Goal: Task Accomplishment & Management: Complete application form

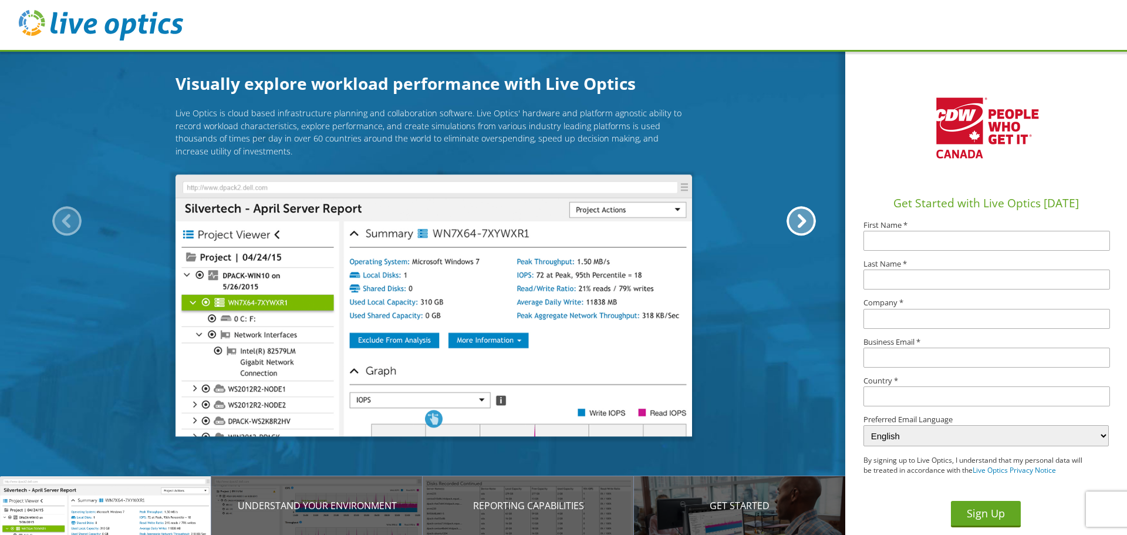
click at [892, 243] on input "text" at bounding box center [987, 241] width 247 height 20
type input "behzad"
type input "Satari"
type input "DSEL"
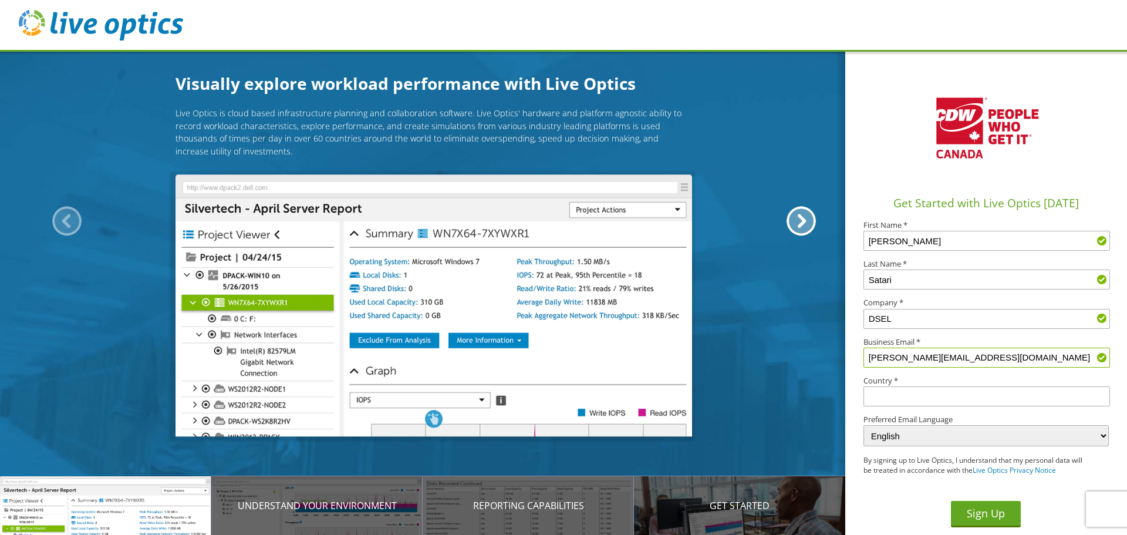
type input "behzad.satari@dsel.ca"
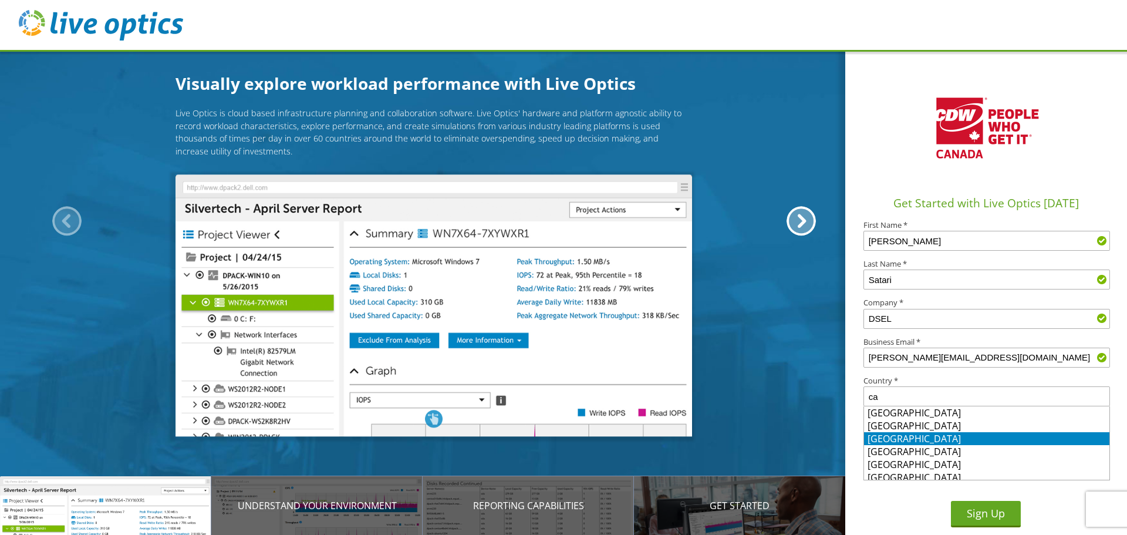
click at [893, 440] on li "[GEOGRAPHIC_DATA]" at bounding box center [986, 438] width 245 height 13
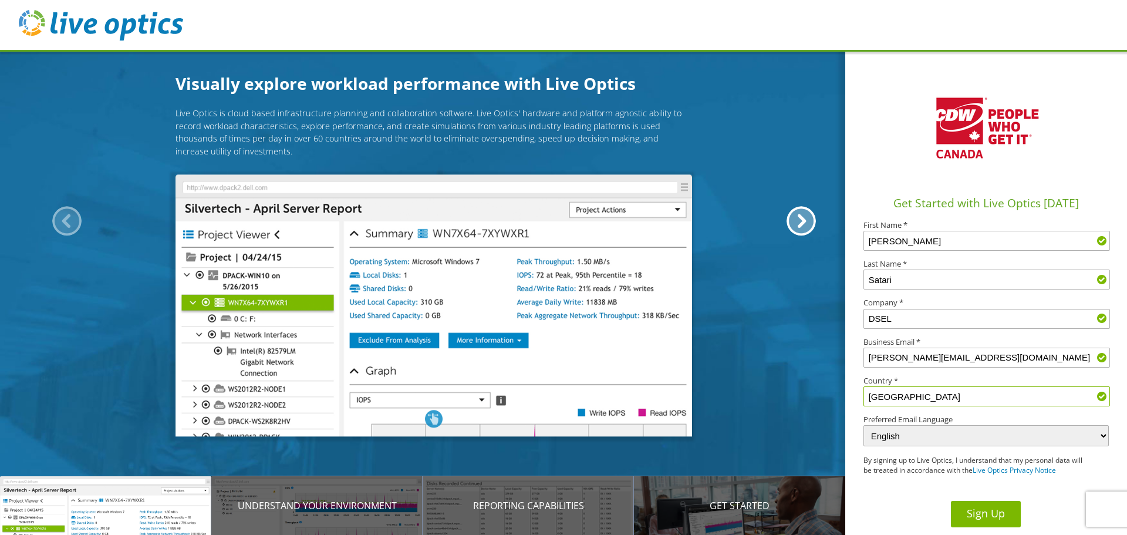
type input "[GEOGRAPHIC_DATA]"
click at [986, 513] on button "Sign Up" at bounding box center [986, 514] width 70 height 26
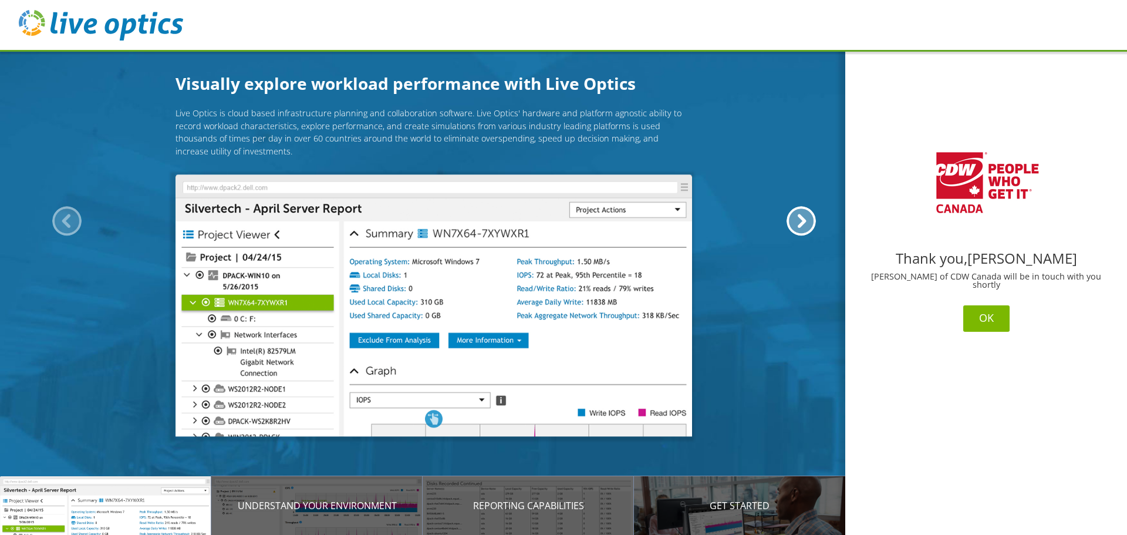
click at [981, 314] on button "OK" at bounding box center [986, 318] width 46 height 26
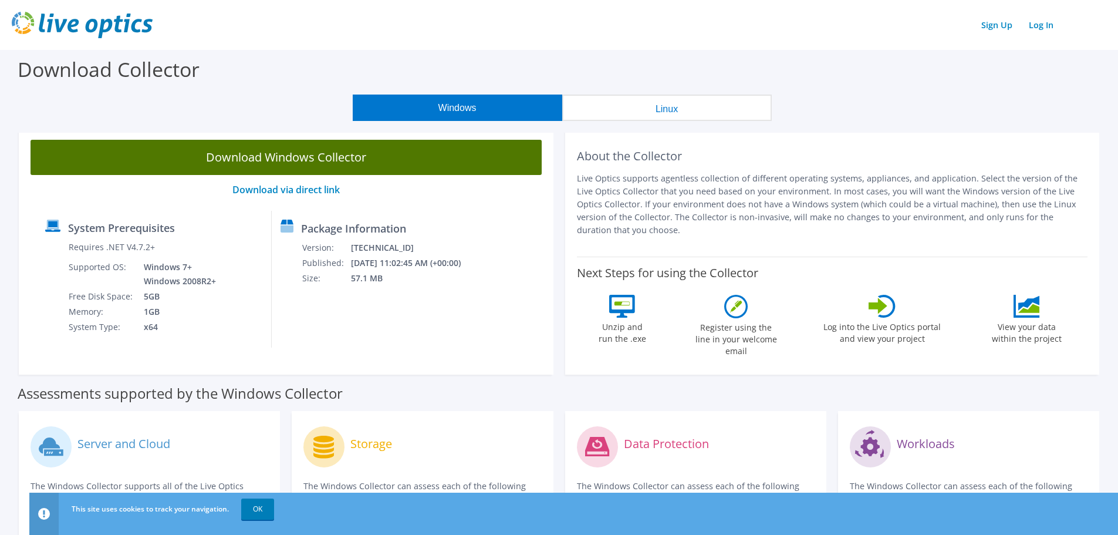
click at [369, 155] on link "Download Windows Collector" at bounding box center [286, 157] width 511 height 35
